Goal: Transaction & Acquisition: Book appointment/travel/reservation

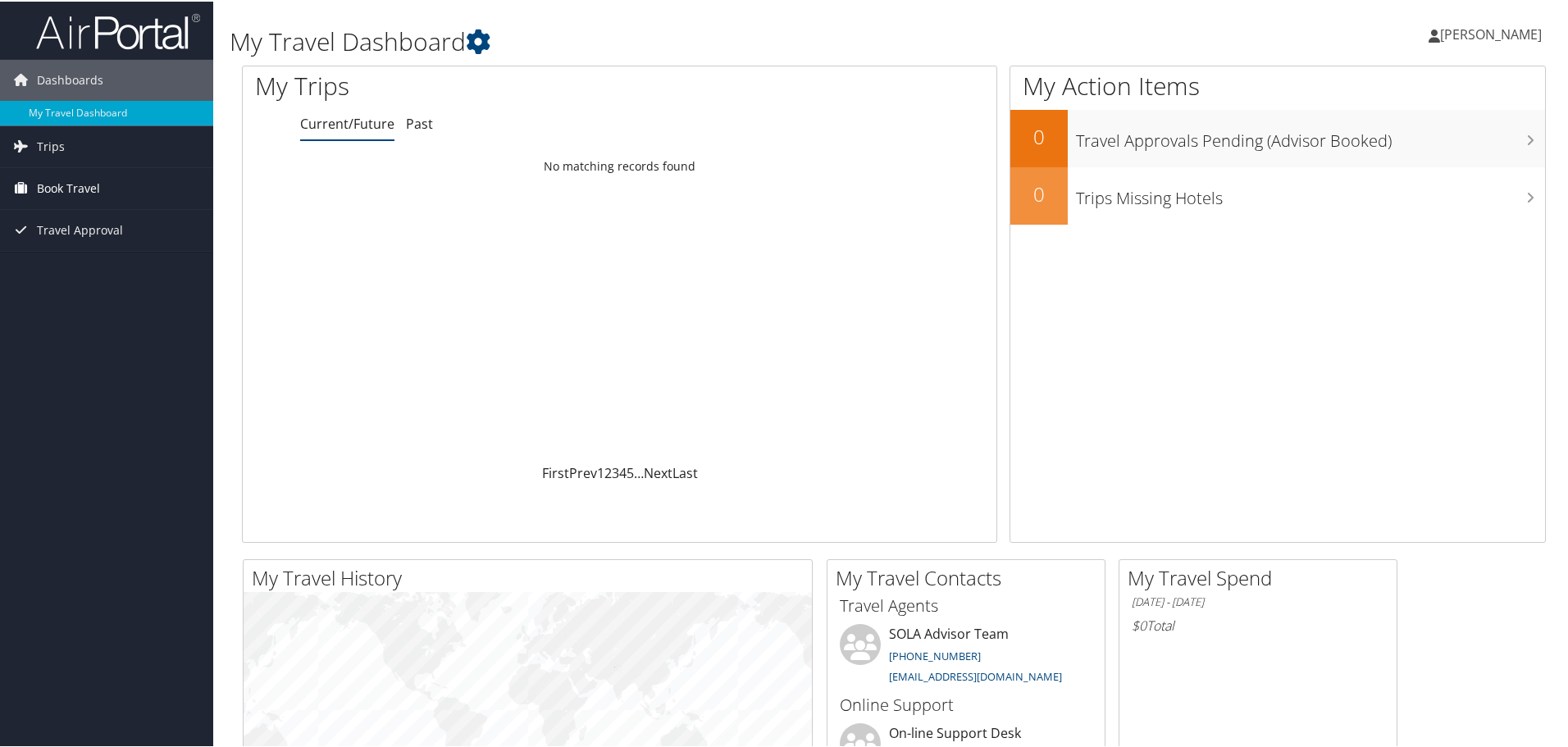
click at [70, 187] on span "Book Travel" at bounding box center [68, 187] width 63 height 41
click at [66, 241] on link "Book/Manage Online Trips" at bounding box center [106, 244] width 213 height 24
